Goal: Transaction & Acquisition: Book appointment/travel/reservation

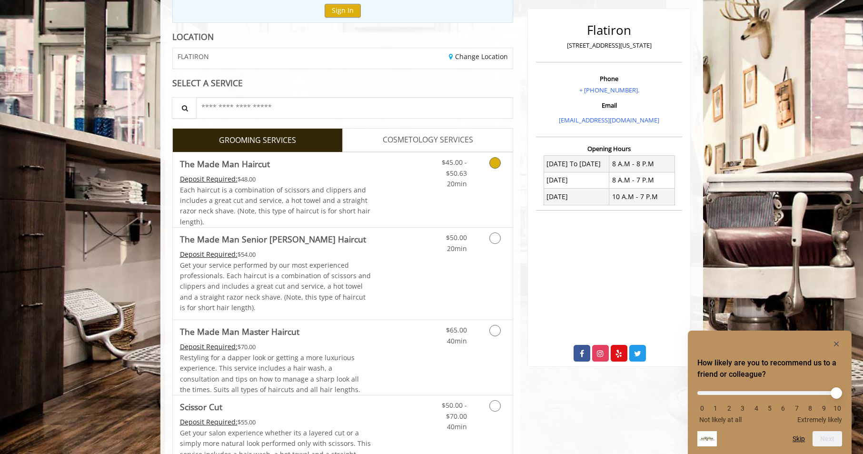
scroll to position [143, 0]
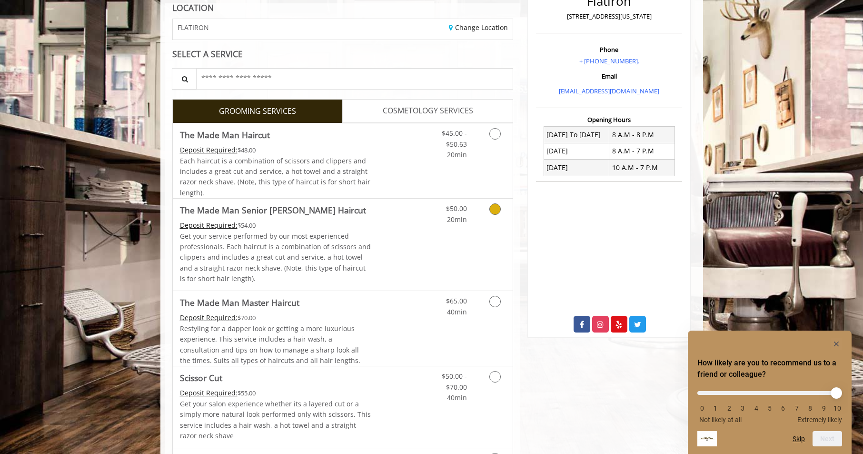
click at [499, 209] on icon "Grooming services" at bounding box center [494, 208] width 11 height 11
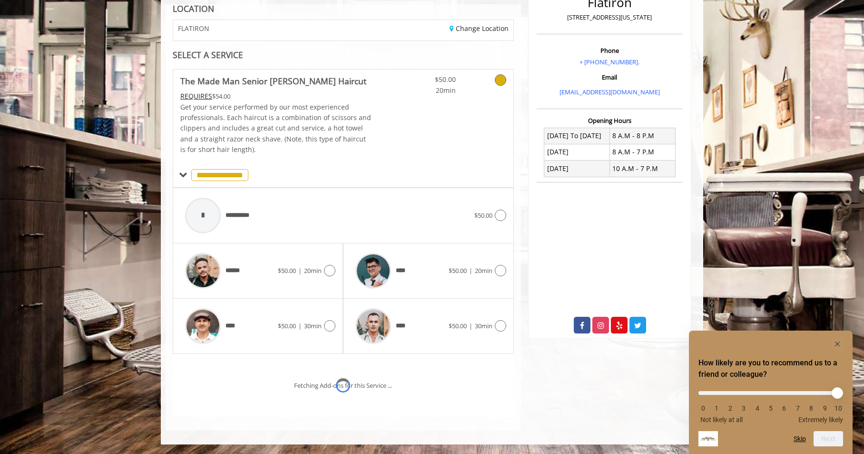
scroll to position [182, 0]
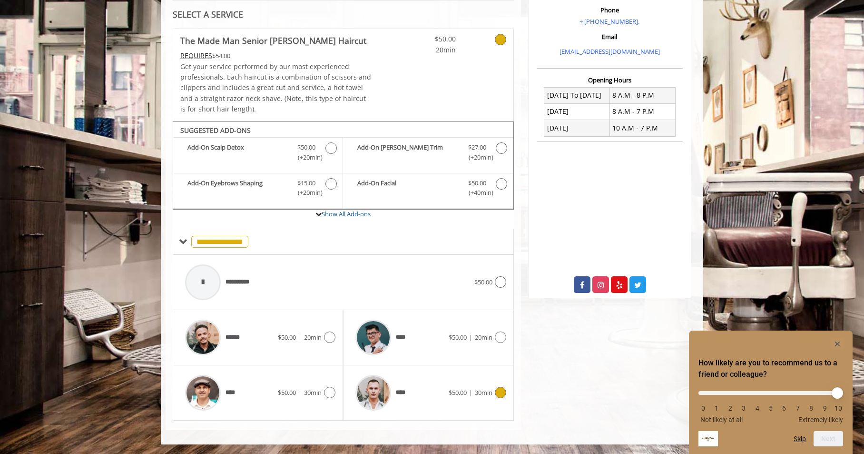
click at [497, 390] on icon at bounding box center [500, 391] width 11 height 11
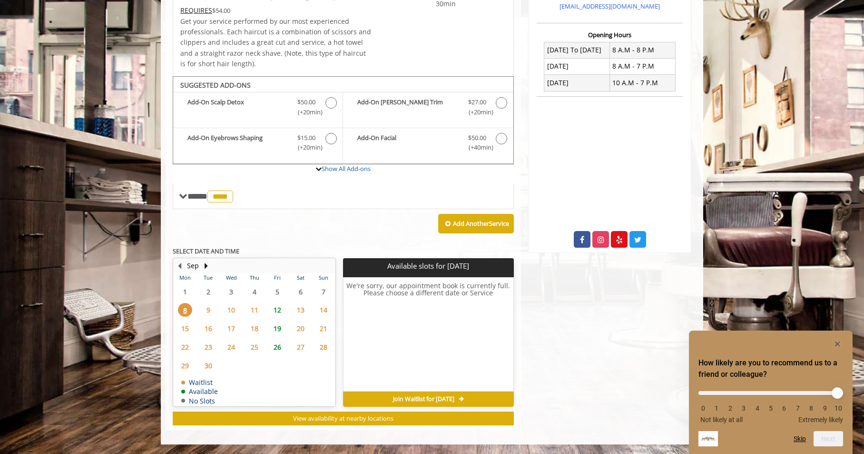
scroll to position [37, 0]
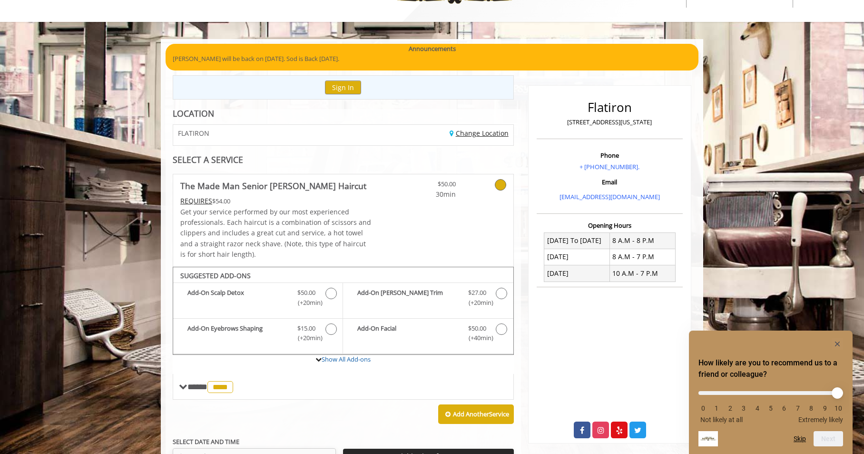
click at [469, 133] on link "Change Location" at bounding box center [479, 133] width 59 height 9
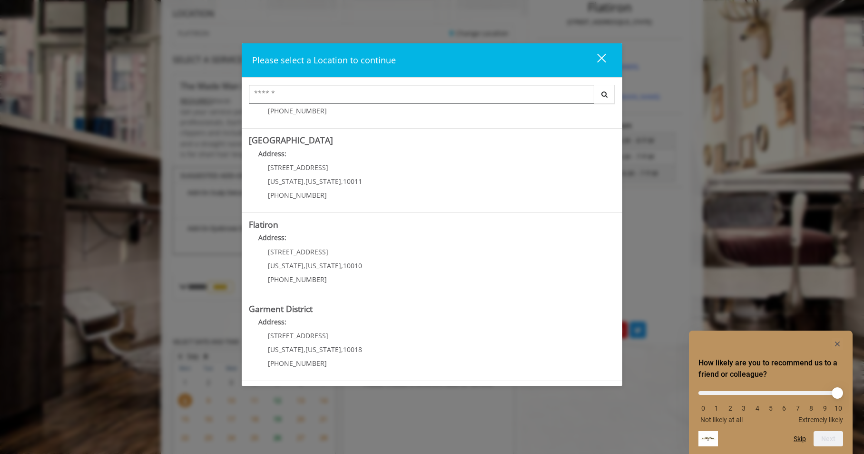
scroll to position [180, 0]
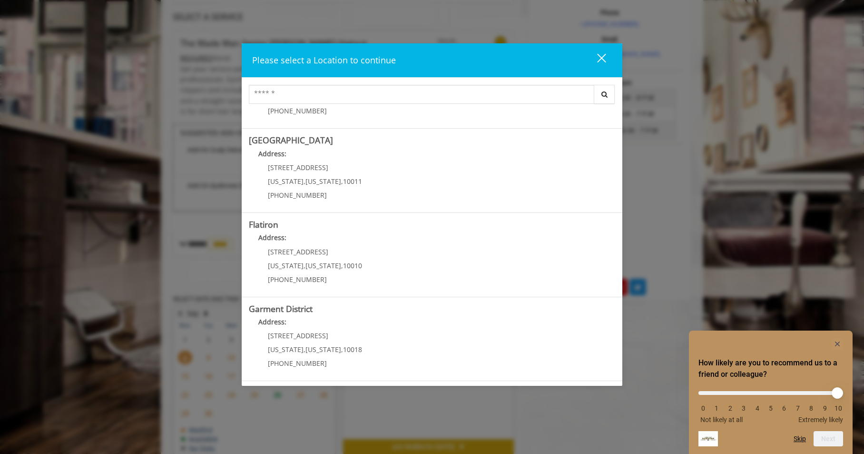
click at [290, 330] on District "Address:" at bounding box center [432, 324] width 366 height 15
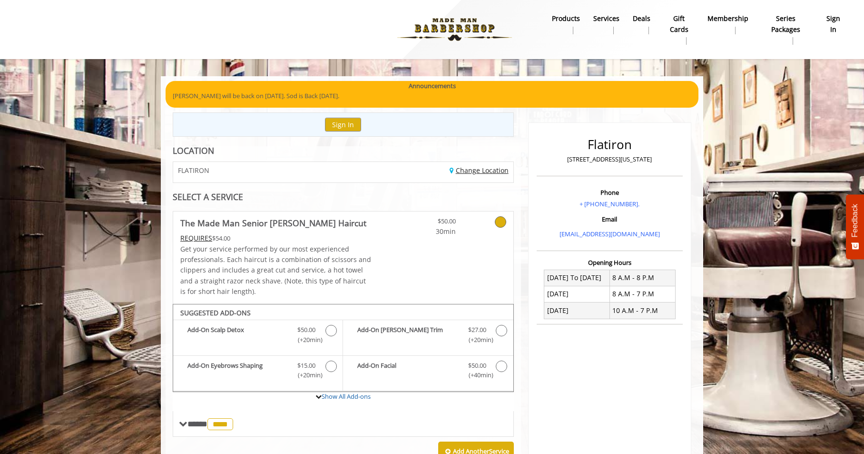
scroll to position [75, 0]
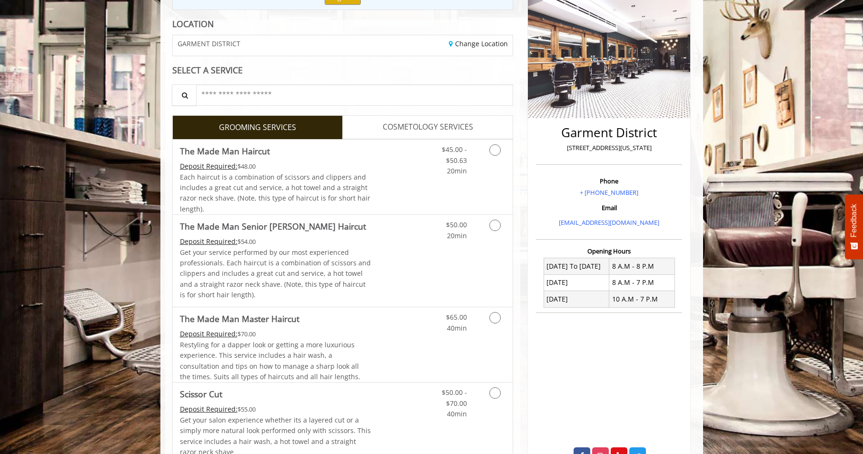
scroll to position [190, 0]
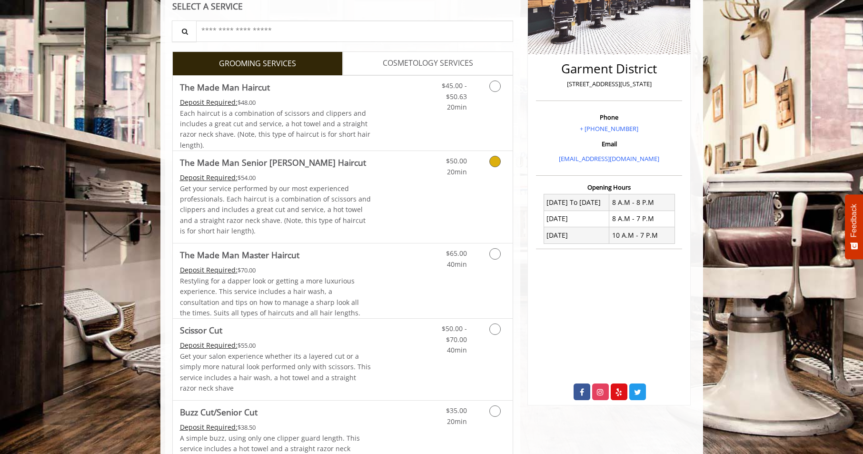
click at [491, 158] on icon "Grooming services" at bounding box center [494, 161] width 11 height 11
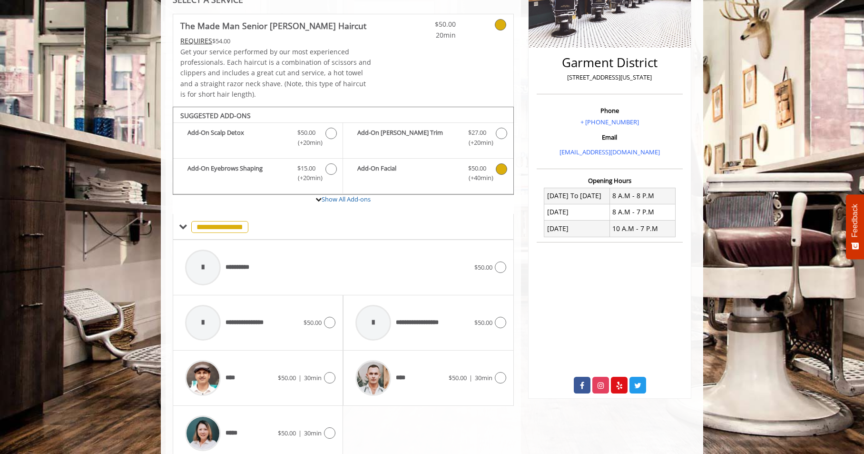
scroll to position [238, 0]
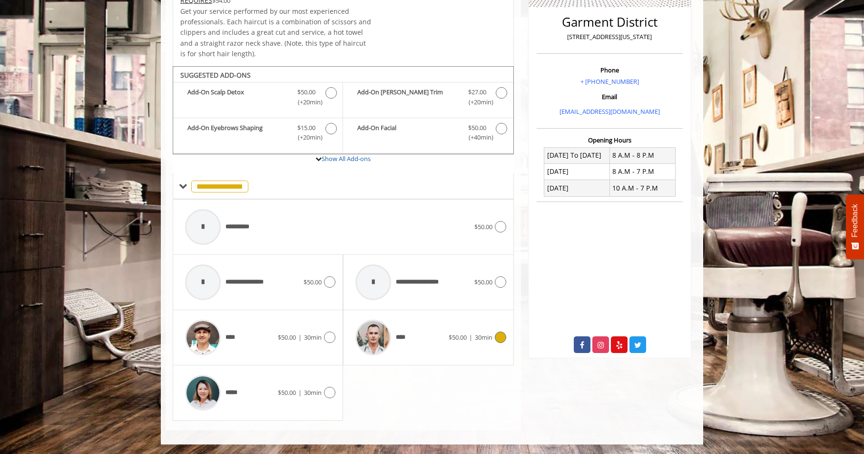
click at [414, 325] on div "****" at bounding box center [400, 337] width 98 height 45
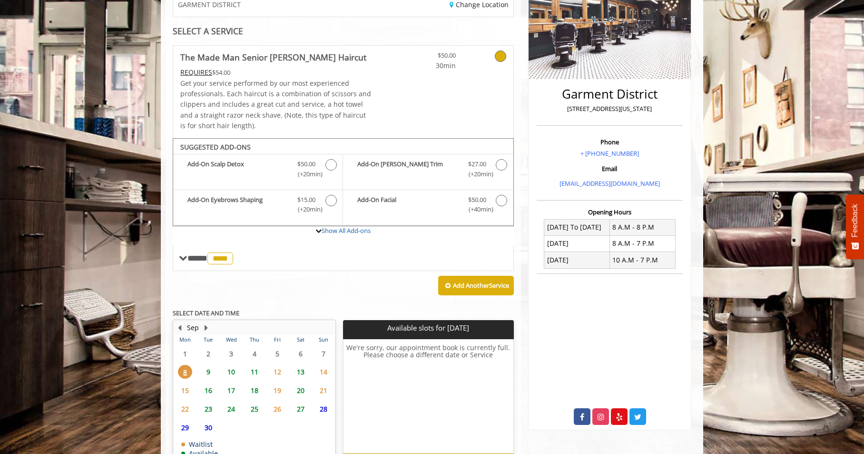
scroll to position [228, 0]
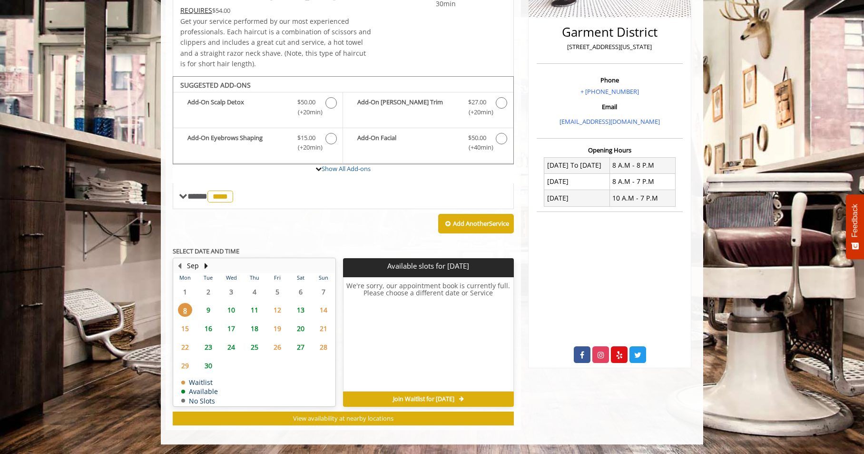
click at [207, 308] on span "9" at bounding box center [208, 310] width 14 height 14
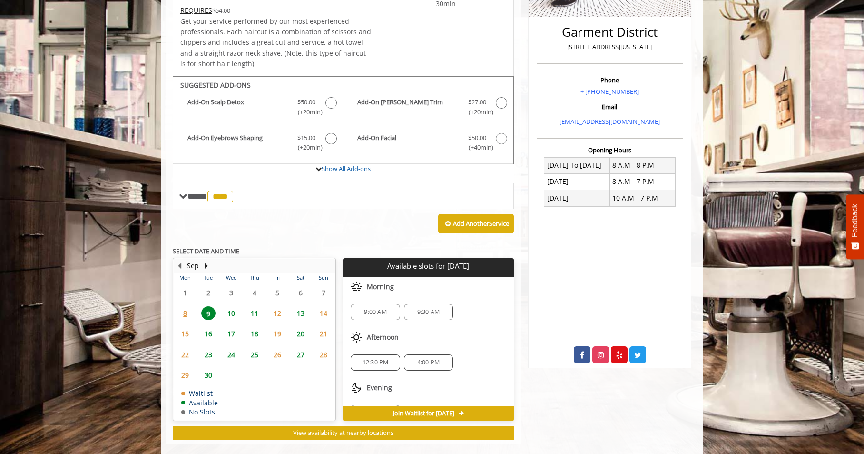
scroll to position [242, 0]
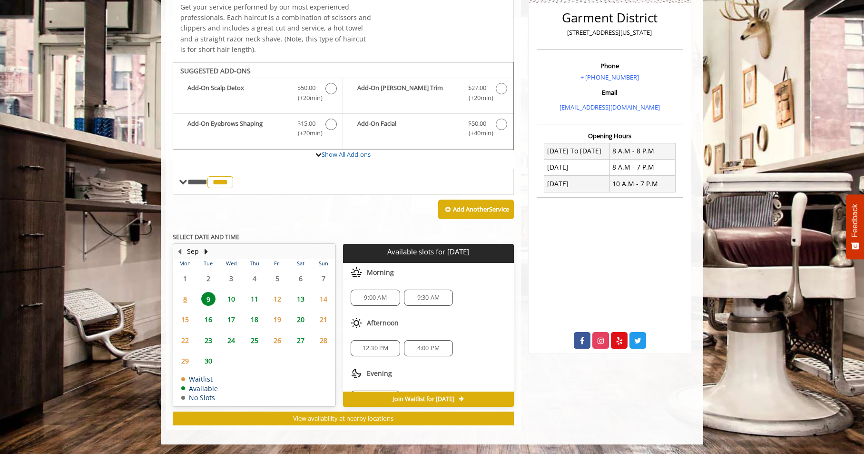
click at [423, 299] on span "9:30 AM" at bounding box center [428, 298] width 22 height 8
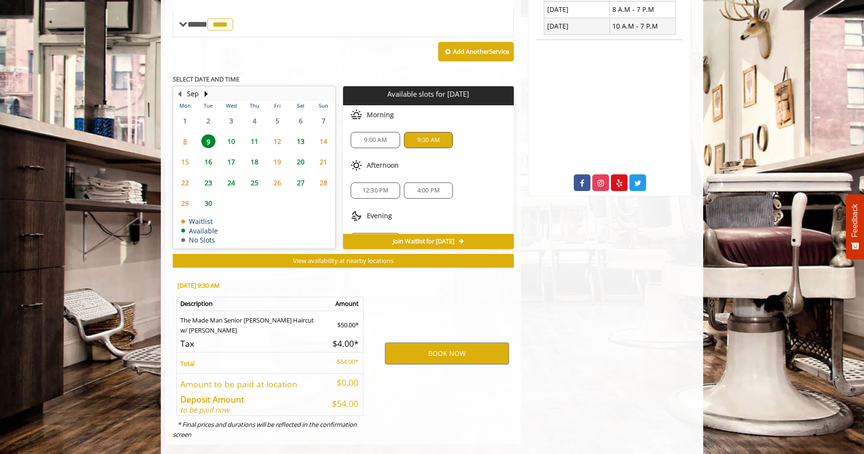
scroll to position [414, 0]
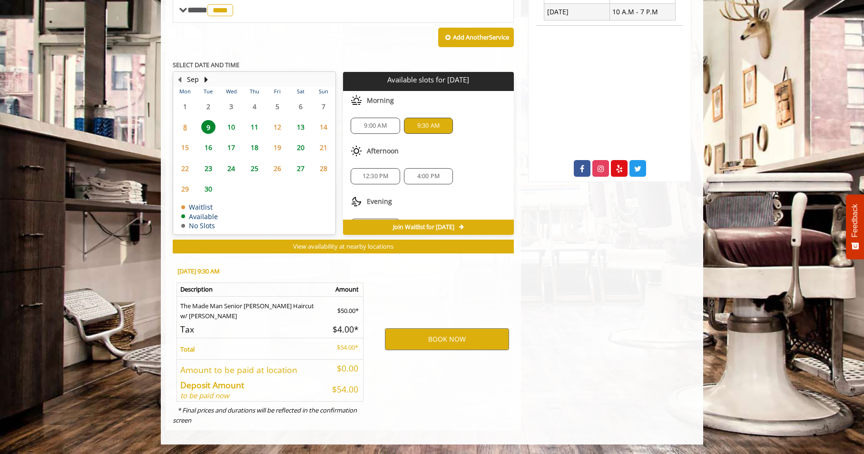
click at [427, 351] on div "BOOK NOW" at bounding box center [447, 339] width 148 height 162
click at [425, 339] on button "BOOK NOW" at bounding box center [447, 339] width 124 height 22
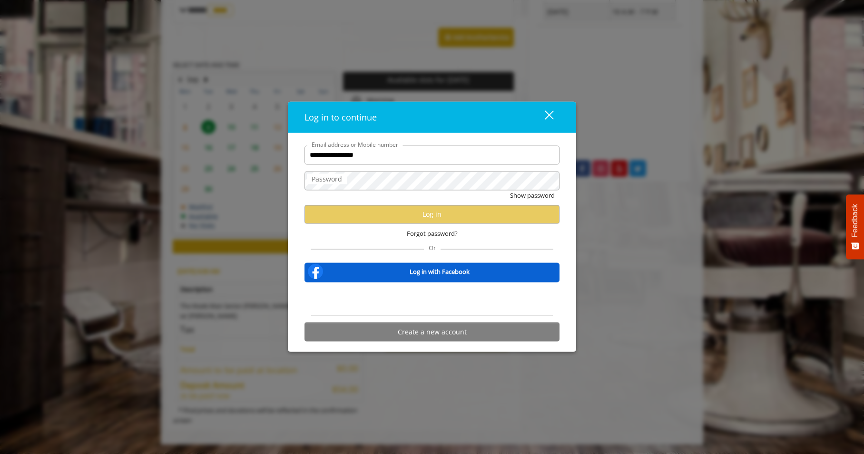
type input "**********"
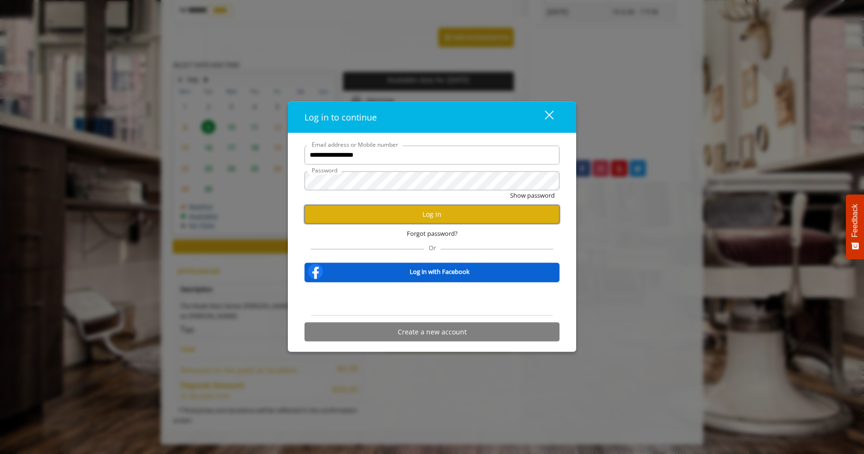
click at [405, 215] on button "Log in" at bounding box center [432, 214] width 255 height 19
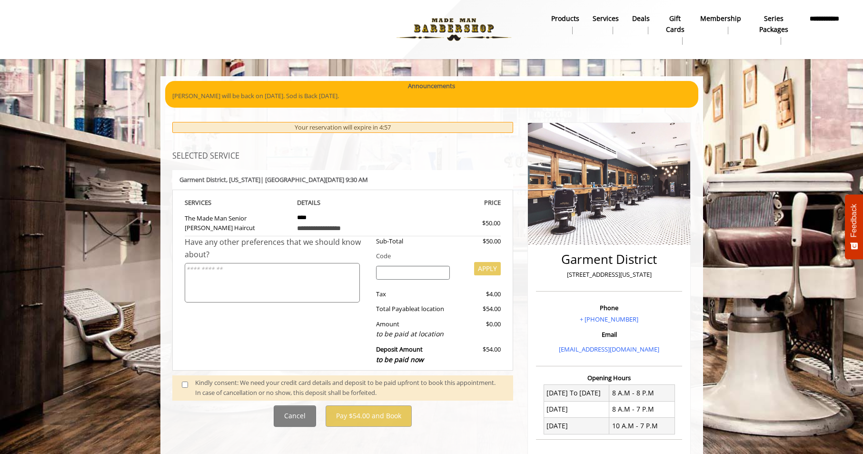
scroll to position [48, 0]
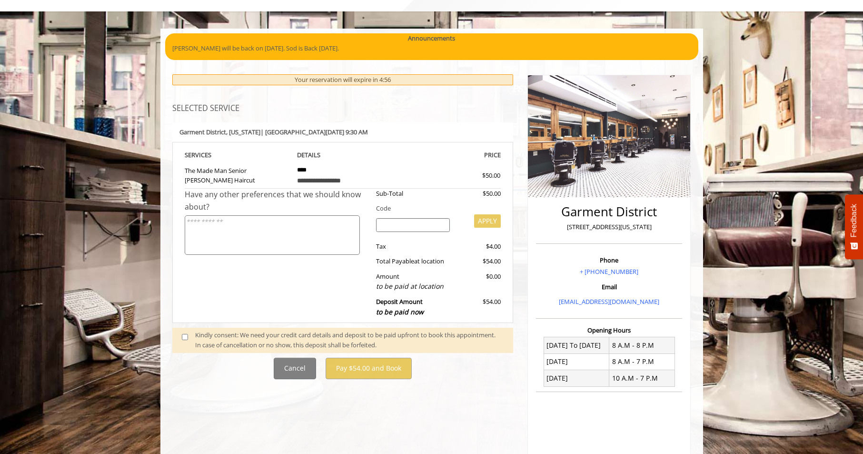
click at [191, 337] on span at bounding box center [189, 340] width 28 height 20
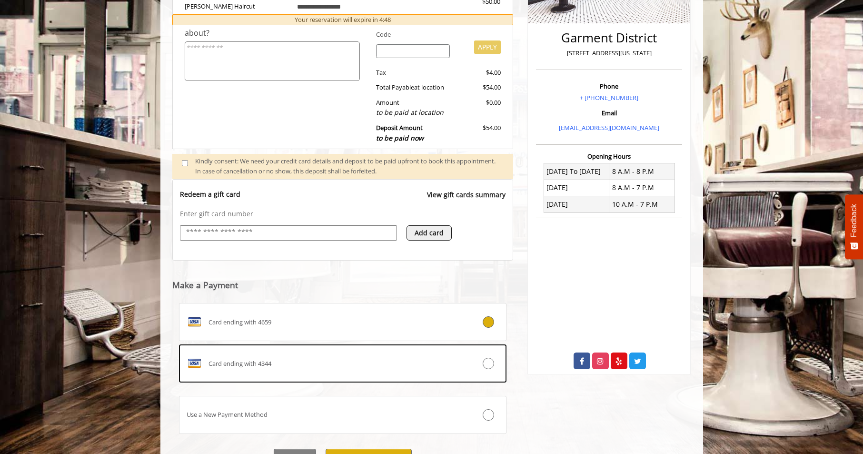
scroll to position [271, 0]
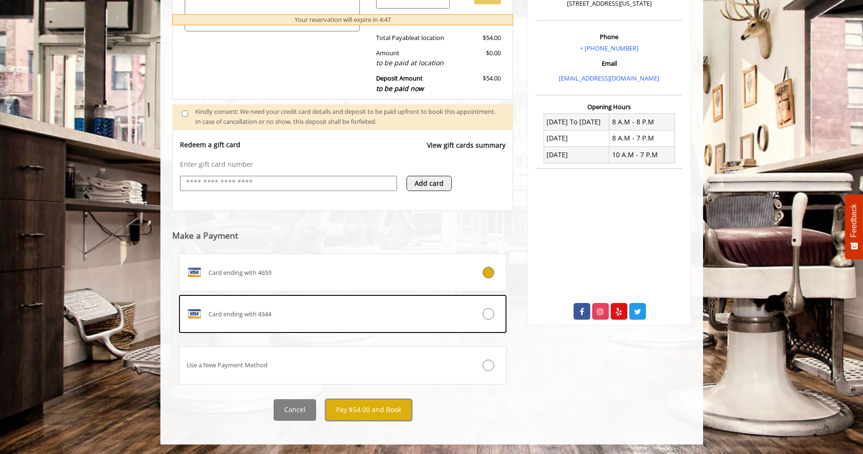
click at [380, 414] on button "Pay $54.00 and Book" at bounding box center [369, 409] width 86 height 21
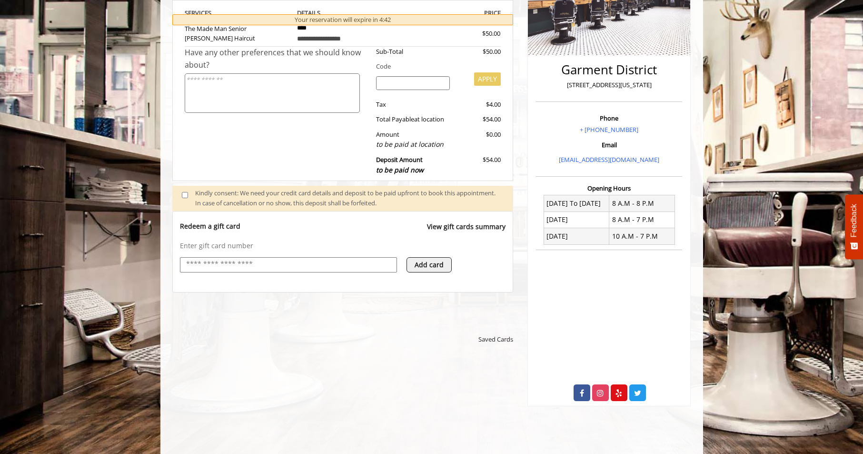
scroll to position [80, 0]
